Goal: Task Accomplishment & Management: Manage account settings

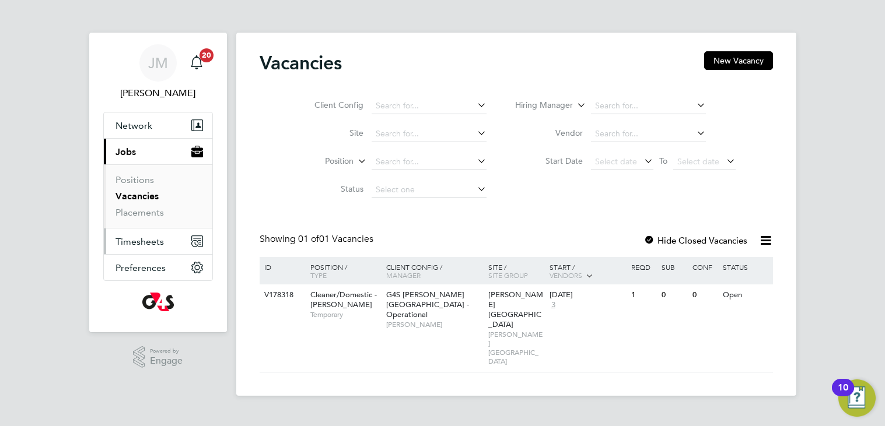
click at [137, 246] on span "Timesheets" at bounding box center [139, 241] width 48 height 11
click at [143, 248] on button "Timesheets" at bounding box center [158, 242] width 108 height 26
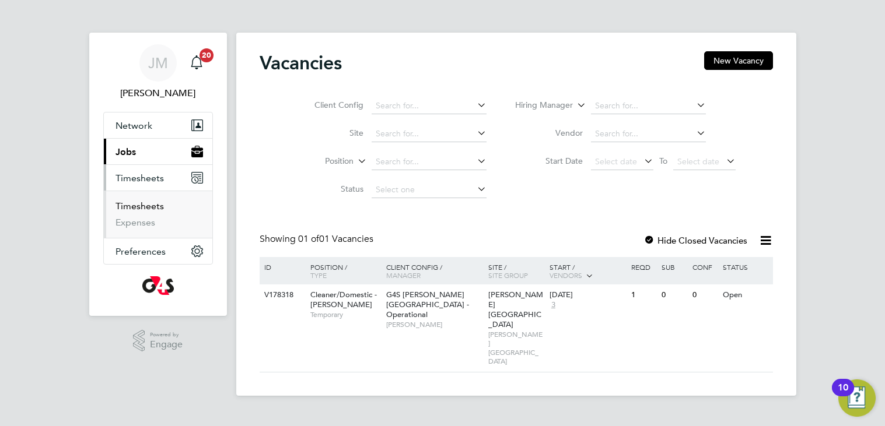
click at [145, 209] on link "Timesheets" at bounding box center [139, 206] width 48 height 11
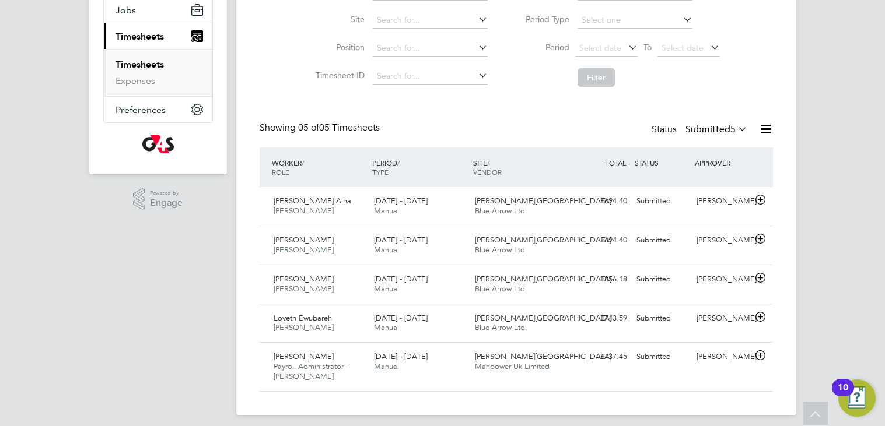
scroll to position [149, 0]
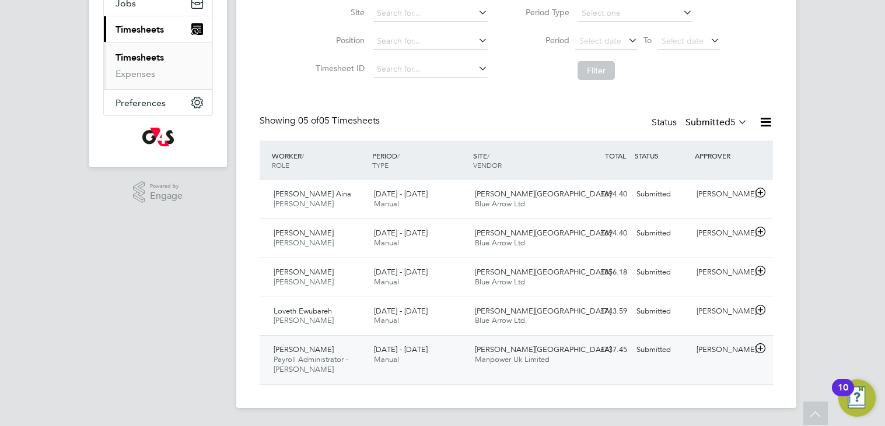
click at [521, 360] on span "Manpower Uk Limited" at bounding box center [512, 360] width 75 height 10
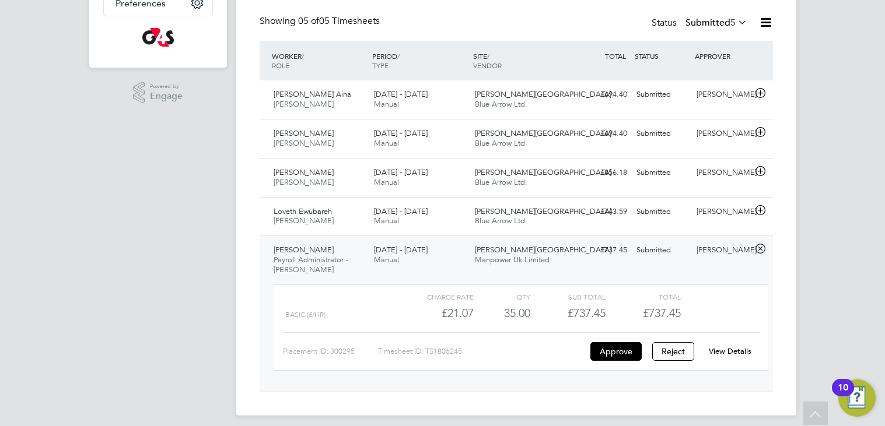
scroll to position [249, 0]
click at [609, 349] on button "Approve" at bounding box center [615, 351] width 51 height 19
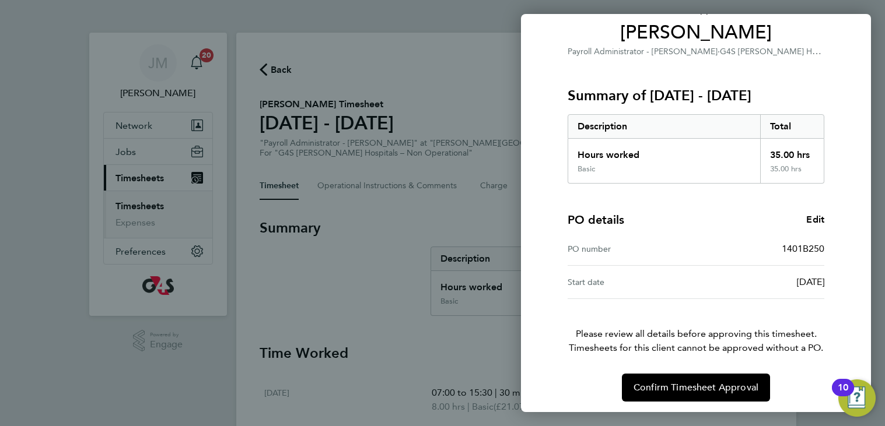
scroll to position [98, 0]
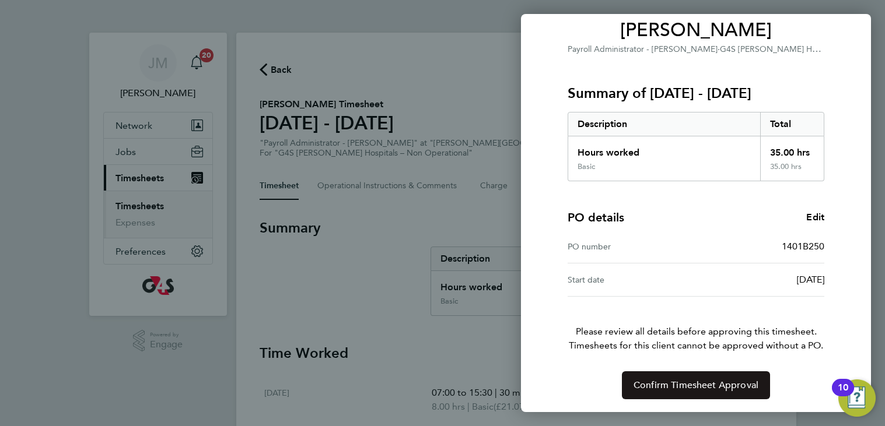
click at [689, 385] on span "Confirm Timesheet Approval" at bounding box center [695, 386] width 125 height 12
